Goal: Communication & Community: Answer question/provide support

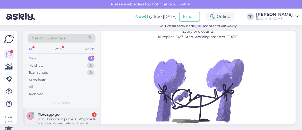
click at [73, 114] on div "#bwzgjxgo 1" at bounding box center [66, 114] width 59 height 5
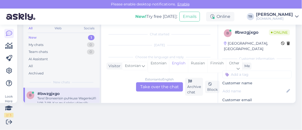
scroll to position [11, 0]
click at [158, 66] on div "Estonian" at bounding box center [158, 66] width 21 height 13
click at [157, 86] on div "Estonian to Estonian Take over the chat" at bounding box center [159, 86] width 47 height 9
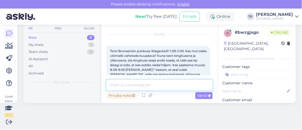
click at [157, 86] on textarea at bounding box center [160, 85] width 106 height 11
type textarea "Tere"
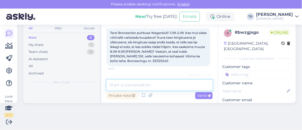
scroll to position [28, 0]
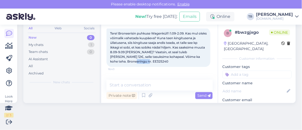
drag, startPoint x: 154, startPoint y: 61, endPoint x: 168, endPoint y: 61, distance: 14.0
click at [168, 61] on span "Tere! Broneerisin puhkuse Wagenküll'i 1.09-2.09. Kas mul oleks võimalik vahetad…" at bounding box center [159, 47] width 98 height 32
copy span "EE325240"
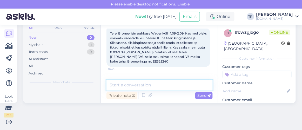
click at [150, 86] on textarea at bounding box center [160, 85] width 106 height 11
type textarea "Palun täpsustage, kelle nimel broneering on?"
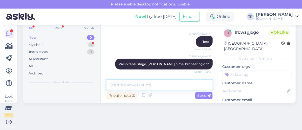
scroll to position [93, 0]
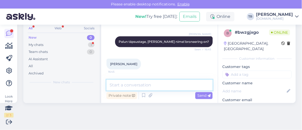
click at [135, 86] on textarea at bounding box center [160, 85] width 106 height 11
paste textarea "30.08.2025"
type textarea "Broneeringut saate muuta kuni 30.08.2025"
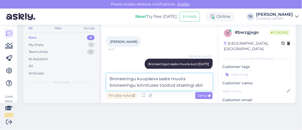
type textarea "Broneeringu kuupäeva saate muuta broneeringu kinnituses toodud otselingi abil."
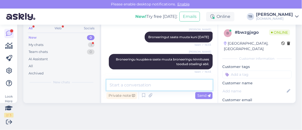
scroll to position [169, 0]
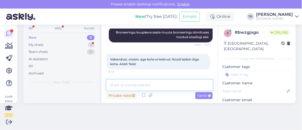
click at [138, 83] on textarea at bounding box center [160, 85] width 106 height 11
type textarea "Palun! :)"
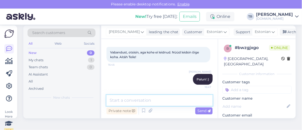
scroll to position [0, 0]
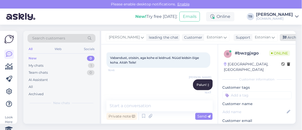
click at [285, 35] on div "Archive chat" at bounding box center [296, 37] width 33 height 7
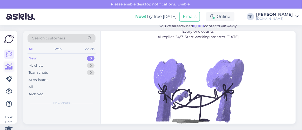
click at [13, 68] on link at bounding box center [8, 66] width 9 height 9
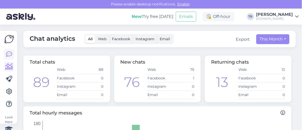
click at [8, 55] on icon at bounding box center [9, 54] width 6 height 6
